Goal: Share content: Distribute website content to other platforms or users

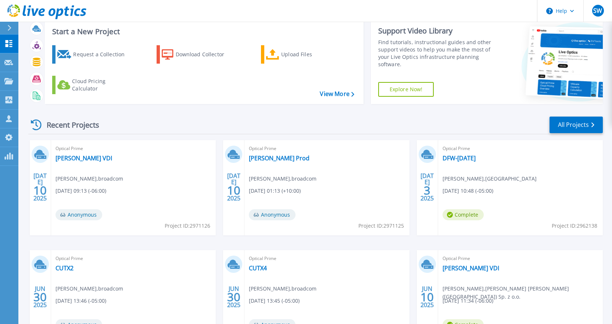
scroll to position [83, 0]
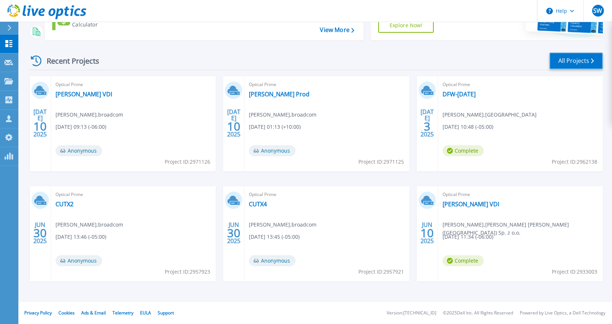
click at [561, 63] on link "All Projects" at bounding box center [576, 61] width 53 height 17
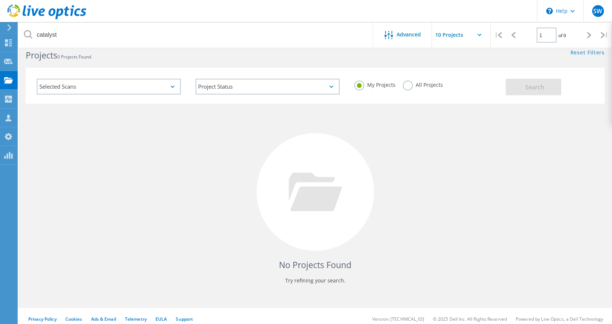
scroll to position [20, 0]
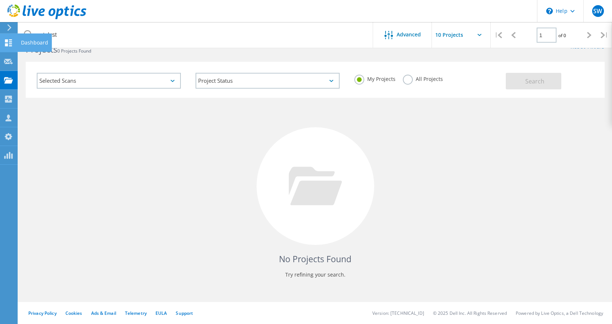
click at [10, 44] on use at bounding box center [8, 42] width 7 height 7
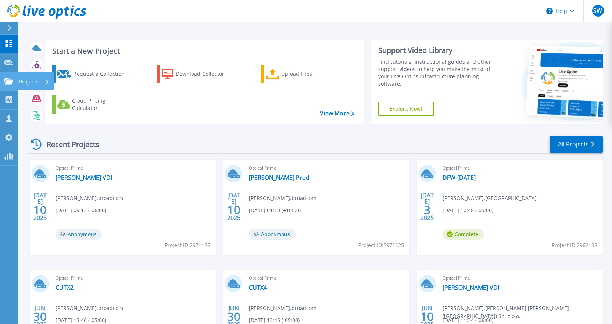
click at [10, 82] on icon at bounding box center [8, 81] width 9 height 6
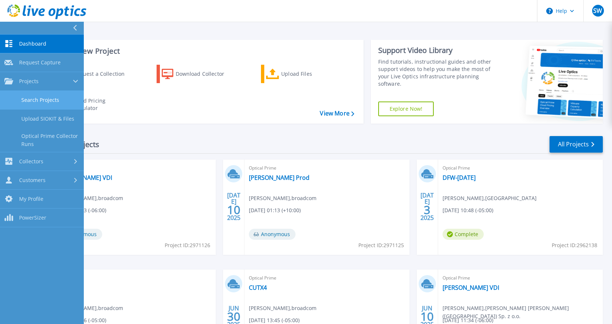
click at [35, 95] on link "Search Projects" at bounding box center [42, 100] width 84 height 19
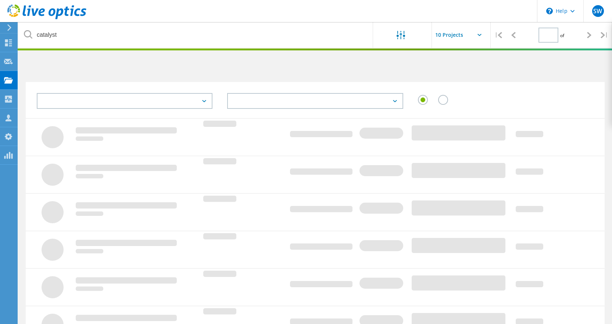
type input "1"
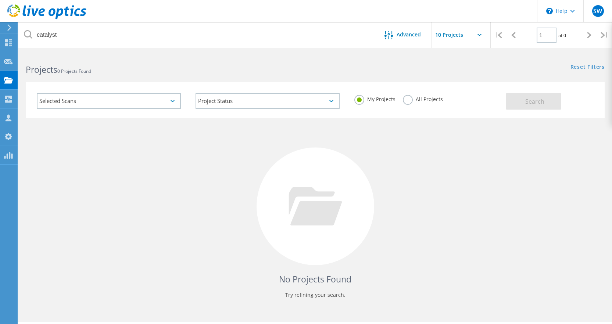
click at [408, 100] on label "All Projects" at bounding box center [423, 98] width 40 height 7
click at [0, 0] on input "All Projects" at bounding box center [0, 0] width 0 height 0
click at [544, 101] on span "Search" at bounding box center [534, 101] width 19 height 8
click at [7, 118] on icon at bounding box center [8, 117] width 9 height 7
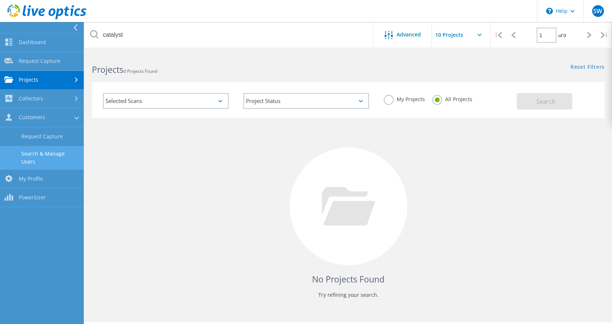
click at [69, 149] on link "Search & Manage Users" at bounding box center [42, 158] width 84 height 24
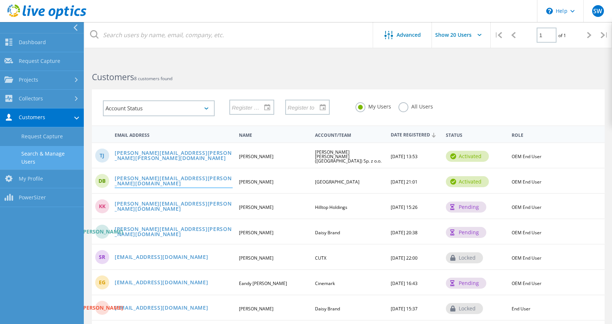
click at [162, 181] on link "[PERSON_NAME][EMAIL_ADDRESS][PERSON_NAME][DOMAIN_NAME]" at bounding box center [174, 181] width 118 height 11
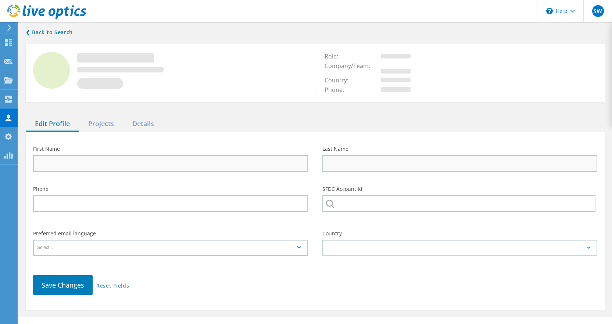
type input "Dave"
type input "Bradley"
type input "[GEOGRAPHIC_DATA]"
type input "English"
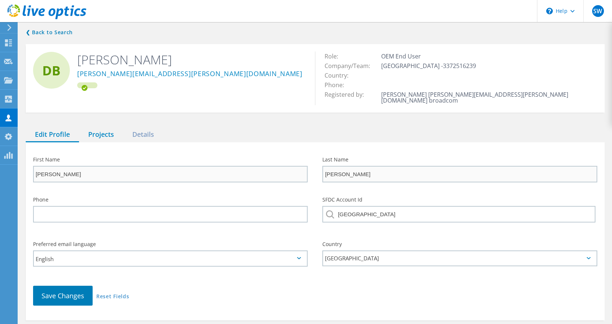
click at [94, 129] on div "Projects" at bounding box center [101, 134] width 44 height 15
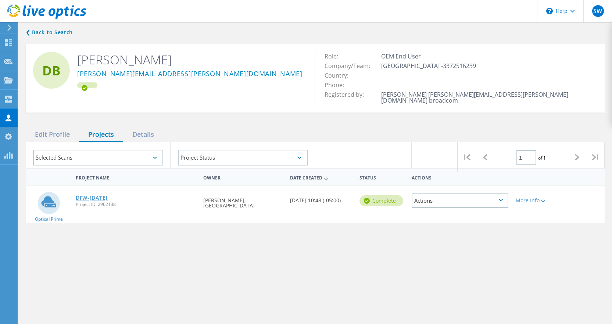
click at [96, 195] on link "DFW-[DATE]" at bounding box center [92, 197] width 32 height 5
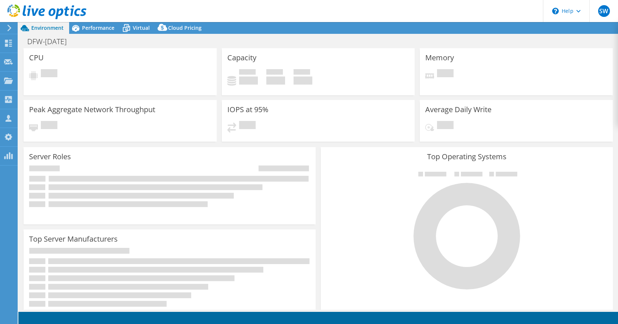
select select "USD"
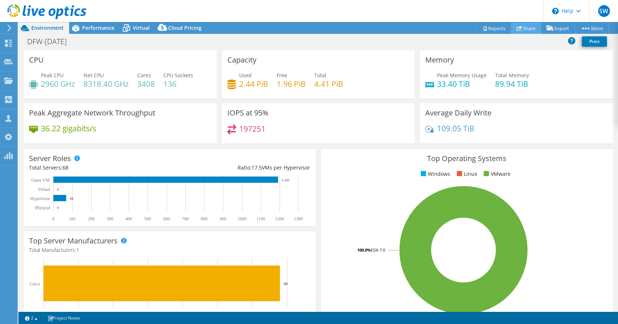
click at [522, 28] on link "Share" at bounding box center [526, 27] width 30 height 11
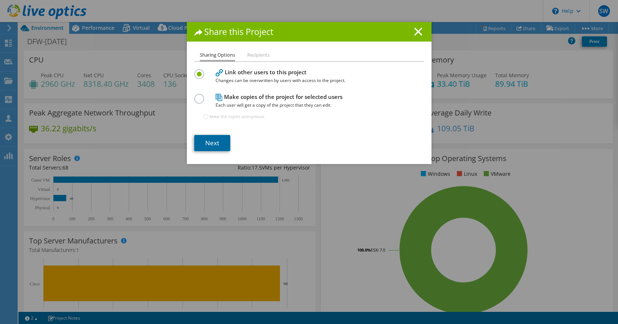
click at [211, 142] on link "Next" at bounding box center [212, 143] width 36 height 16
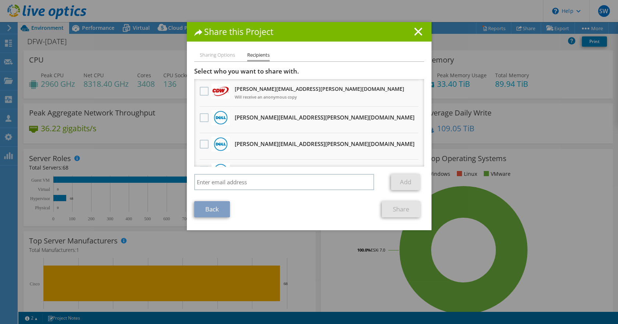
scroll to position [37, 0]
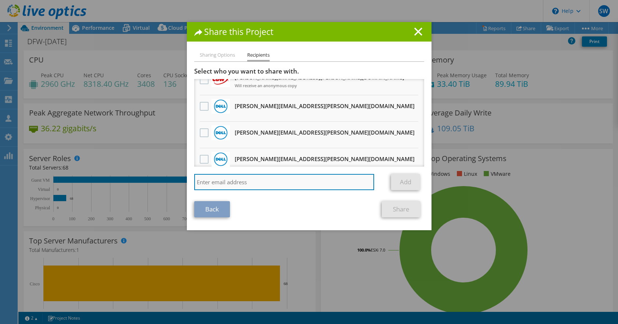
click at [243, 183] on input "search" at bounding box center [284, 182] width 180 height 16
drag, startPoint x: 226, startPoint y: 183, endPoint x: 189, endPoint y: 183, distance: 36.4
click at [189, 183] on div "Sharing Options Recipients Link other users to this project Changes can be over…" at bounding box center [309, 140] width 244 height 179
paste input "[PERSON_NAME][EMAIL_ADDRESS][DOMAIN_NAME]"
type input "[PERSON_NAME][EMAIL_ADDRESS][PERSON_NAME][DOMAIN_NAME]"
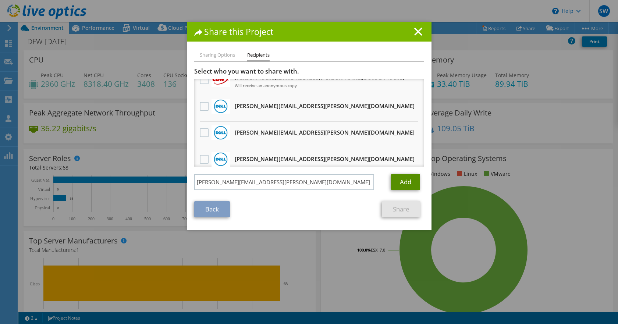
click at [406, 178] on link "Add" at bounding box center [405, 182] width 29 height 16
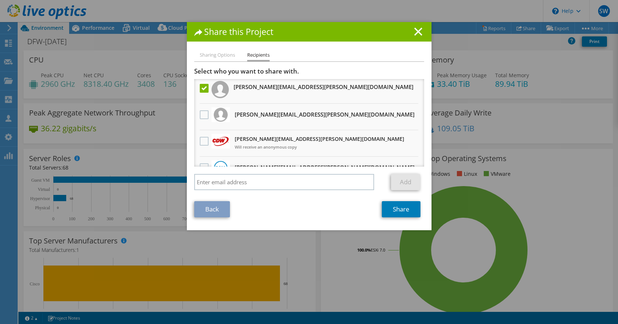
scroll to position [0, 0]
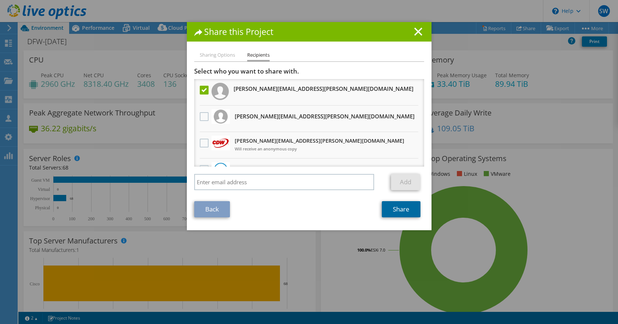
click at [402, 210] on link "Share" at bounding box center [401, 209] width 39 height 16
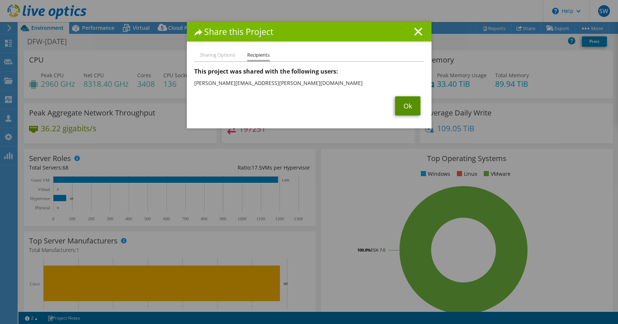
click at [405, 103] on link "Ok" at bounding box center [407, 105] width 25 height 19
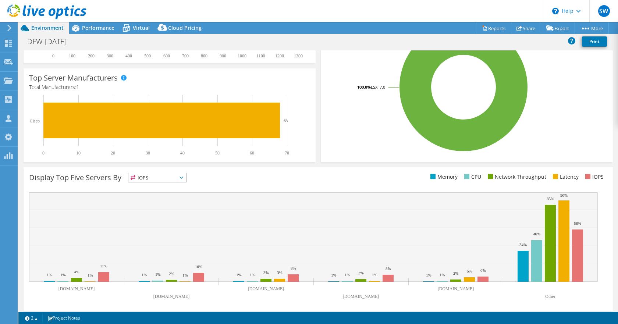
scroll to position [167, 0]
